Goal: Find specific page/section: Find specific page/section

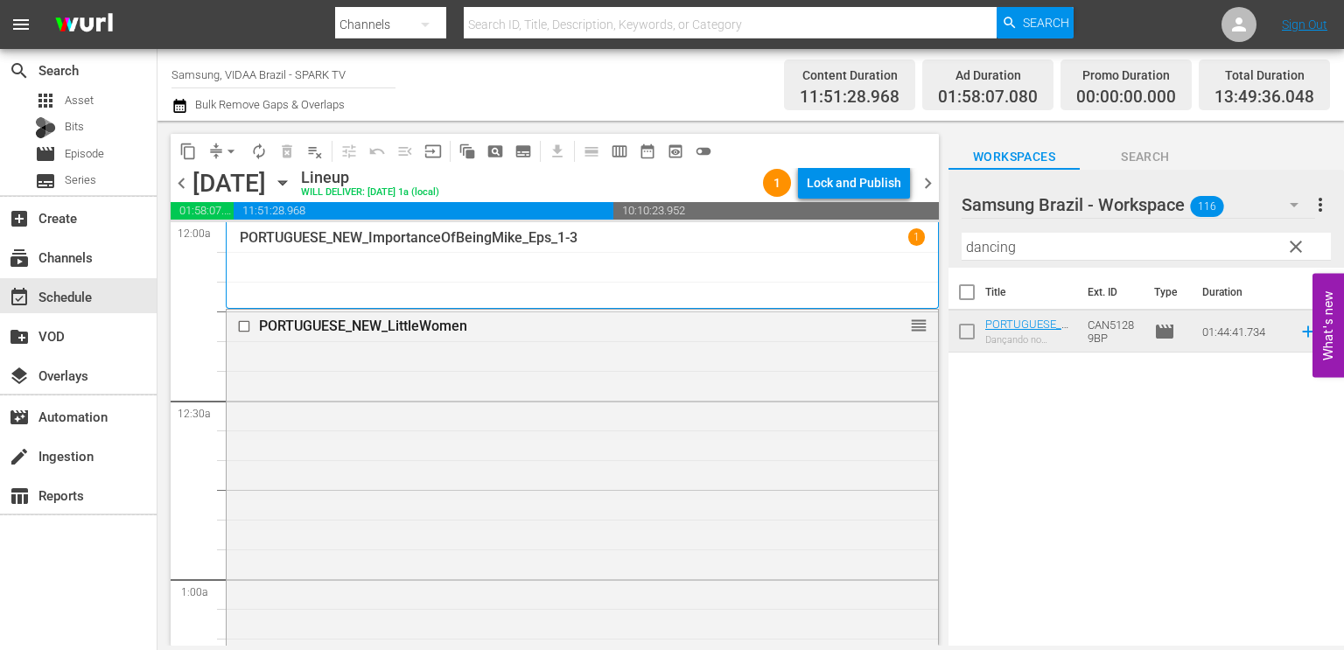
scroll to position [4874, 0]
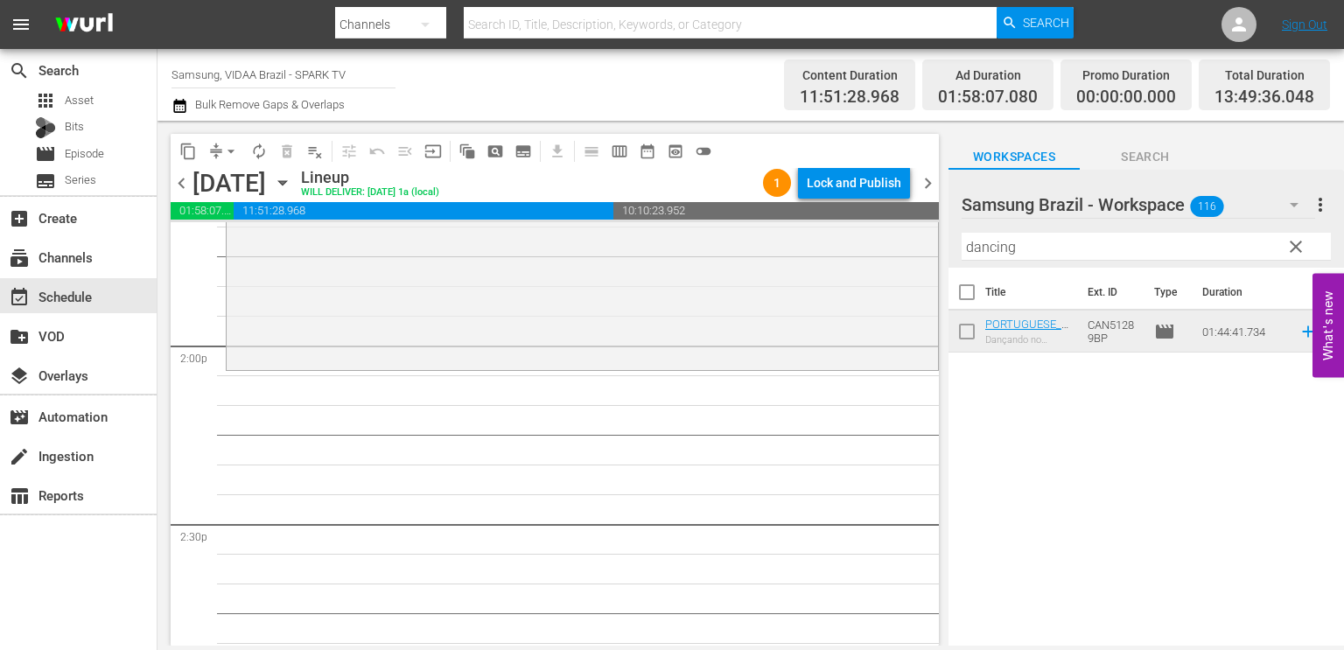
click at [1297, 251] on span "clear" at bounding box center [1295, 246] width 21 height 21
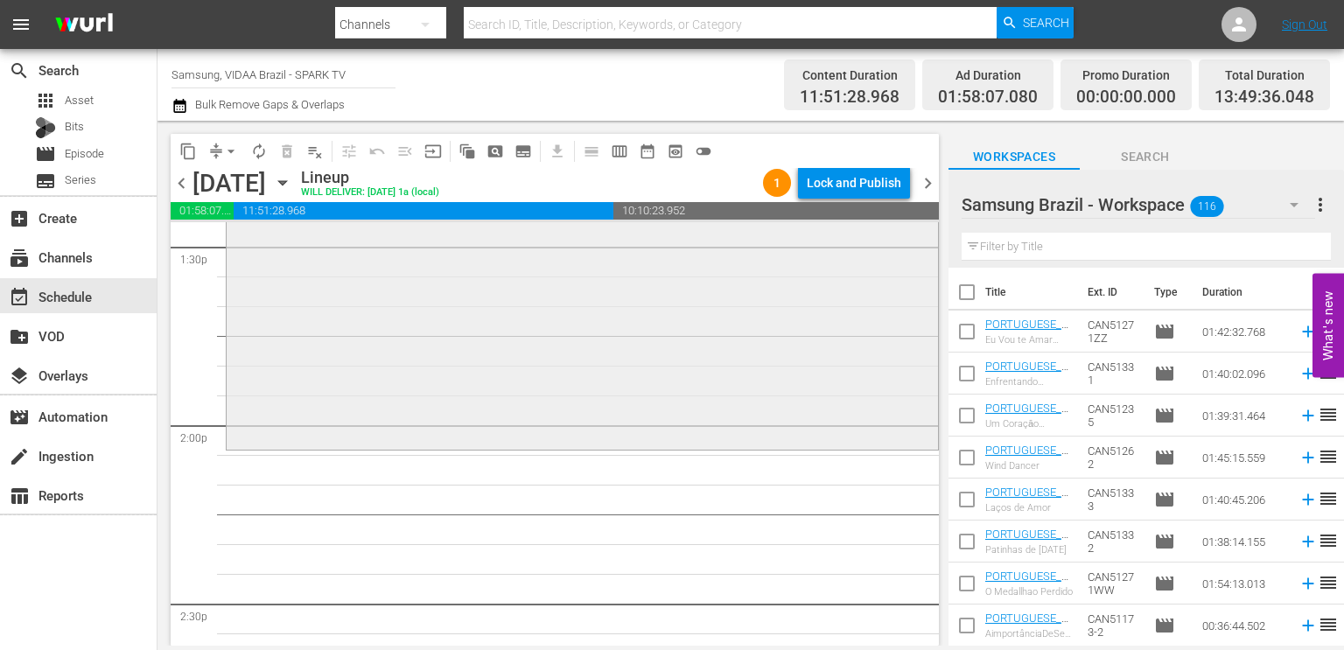
scroll to position [4795, 0]
click at [1057, 248] on input "text" at bounding box center [1145, 247] width 369 height 28
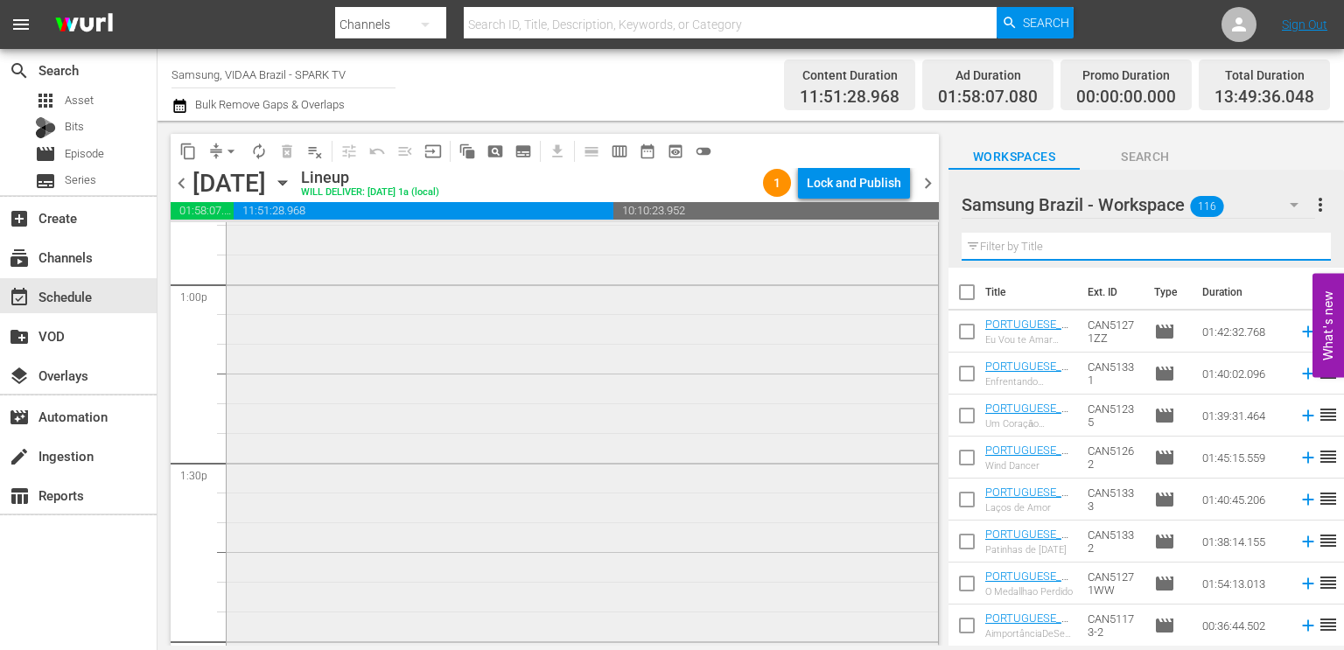
scroll to position [4583, 0]
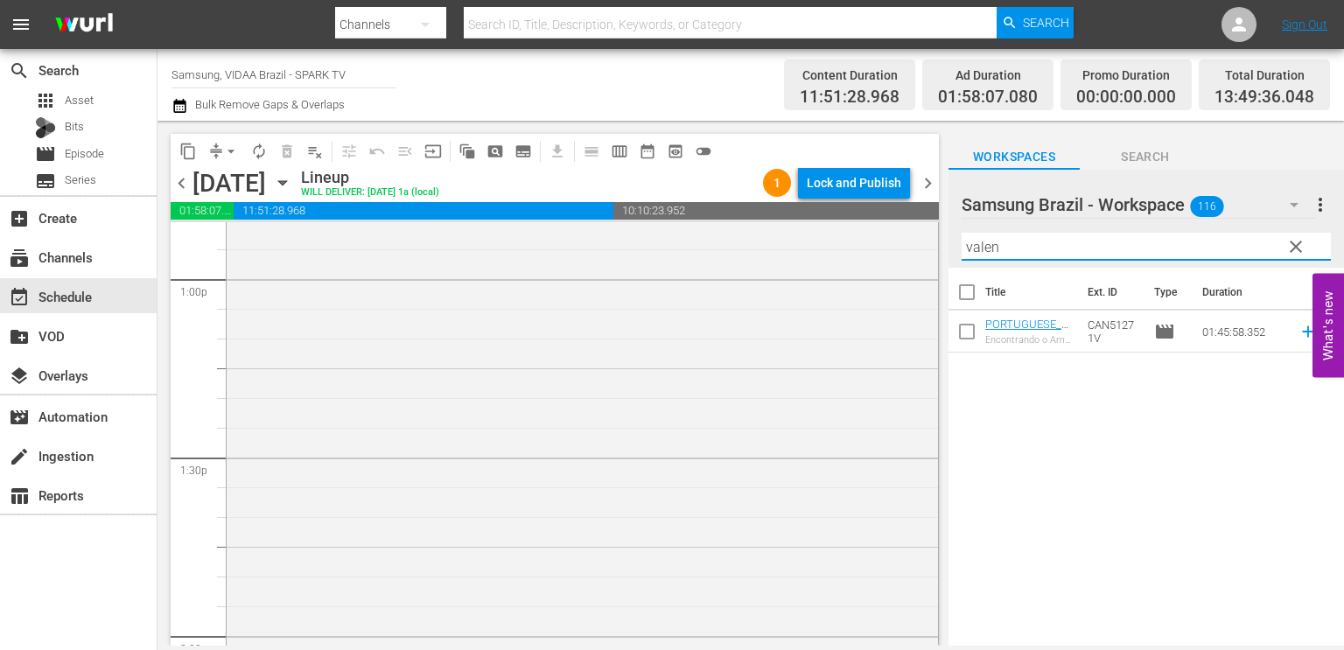
type input "valen"
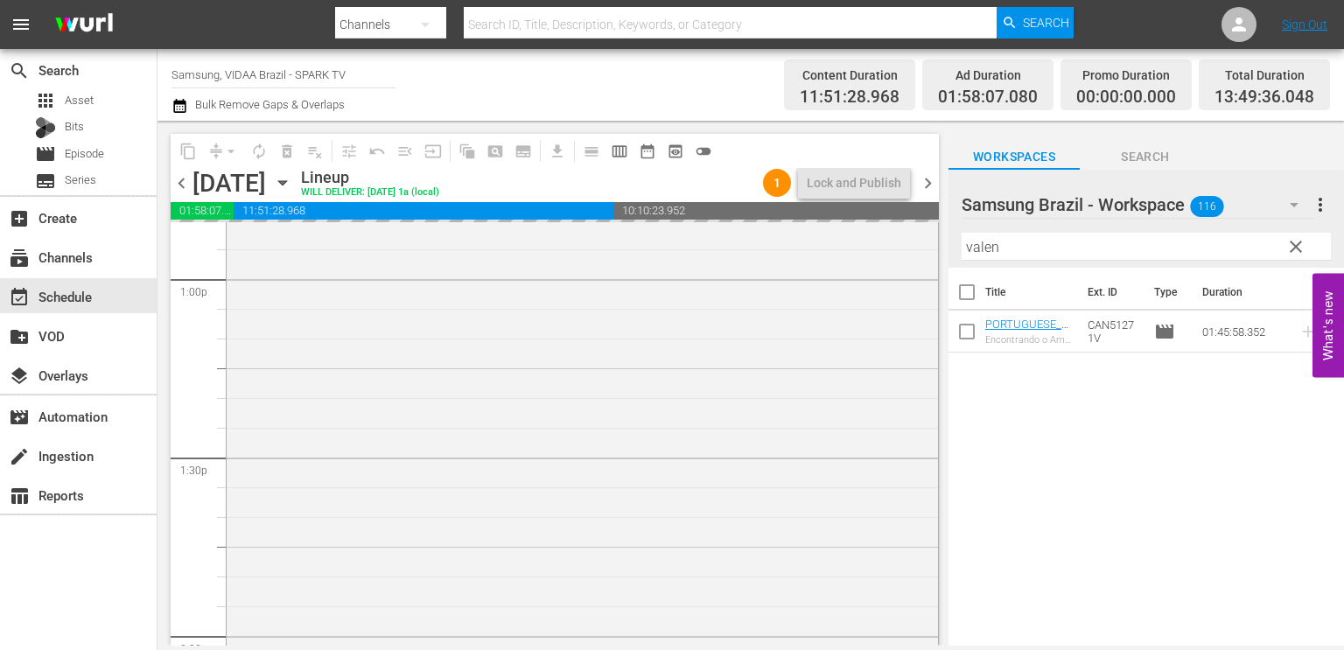
scroll to position [4589, 0]
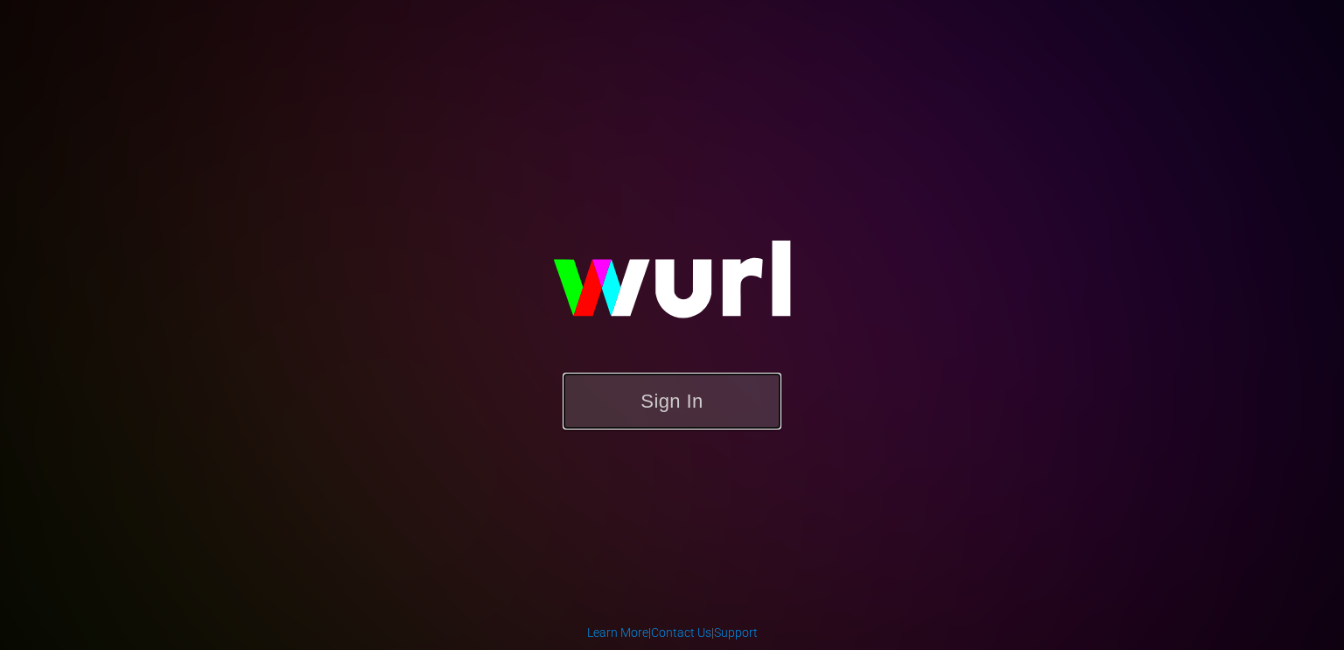
click at [668, 402] on button "Sign In" at bounding box center [672, 401] width 219 height 57
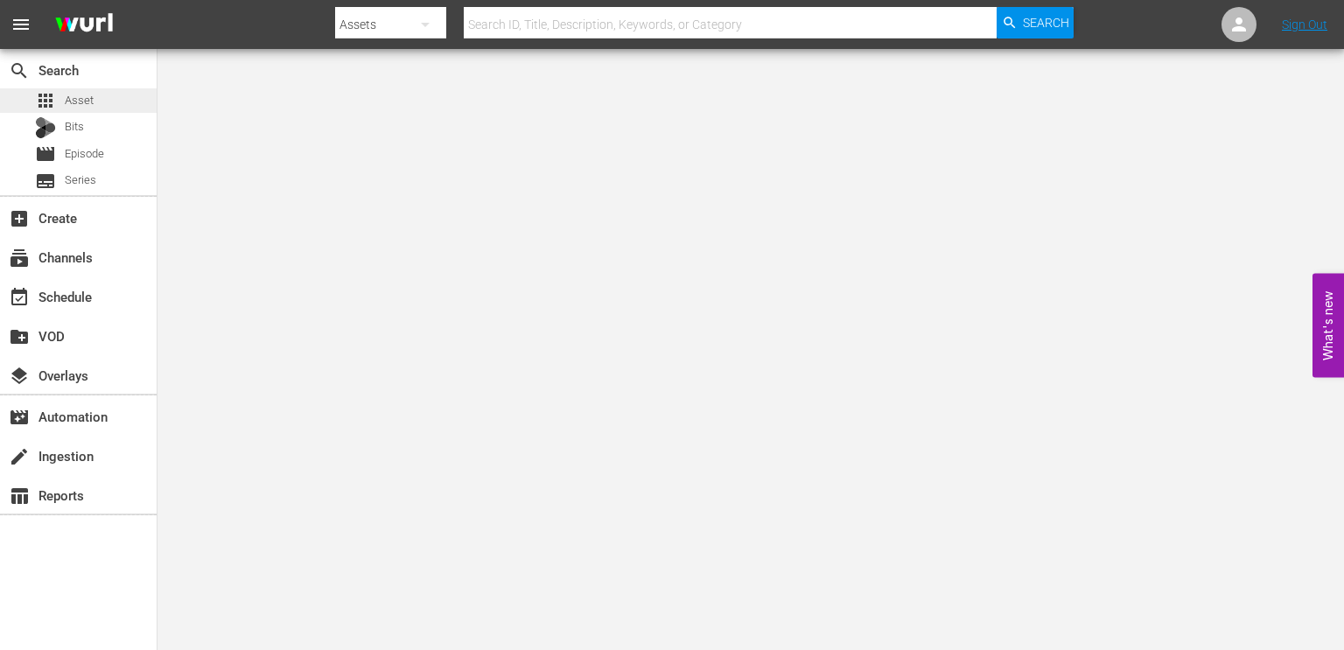
click at [75, 103] on span "Asset" at bounding box center [79, 100] width 29 height 17
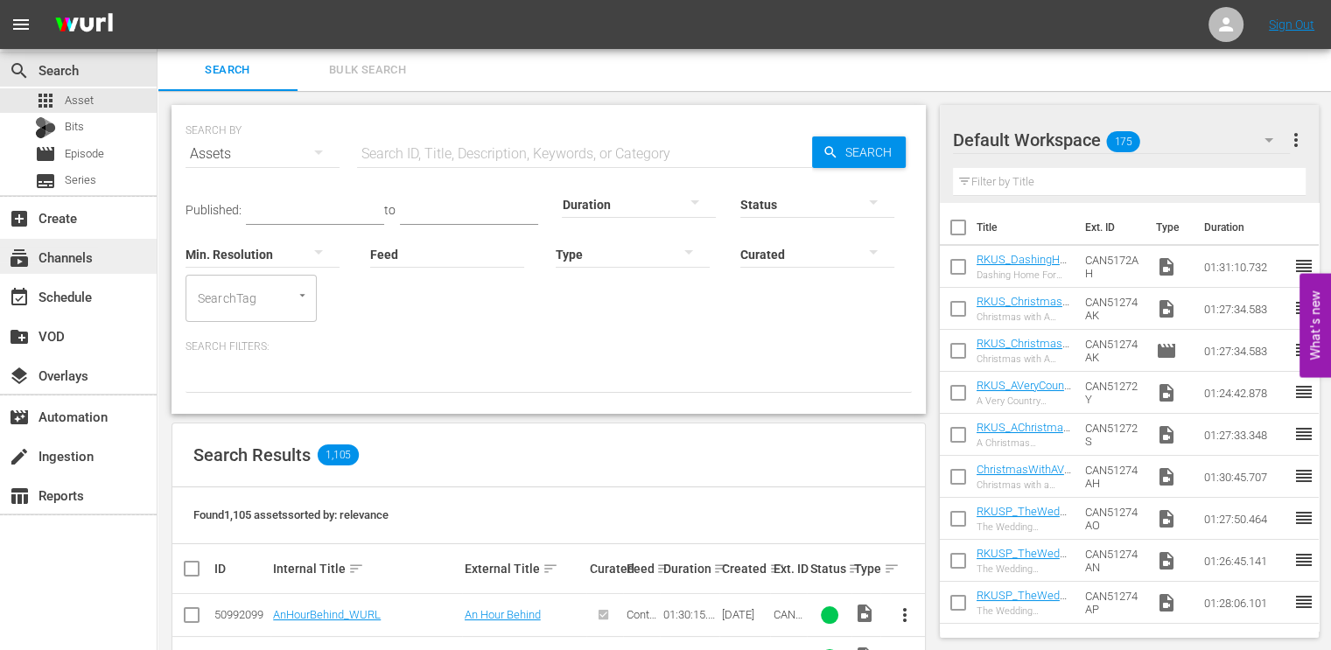
click at [69, 251] on div "subscriptions Channels" at bounding box center [49, 255] width 98 height 16
